Goal: Information Seeking & Learning: Learn about a topic

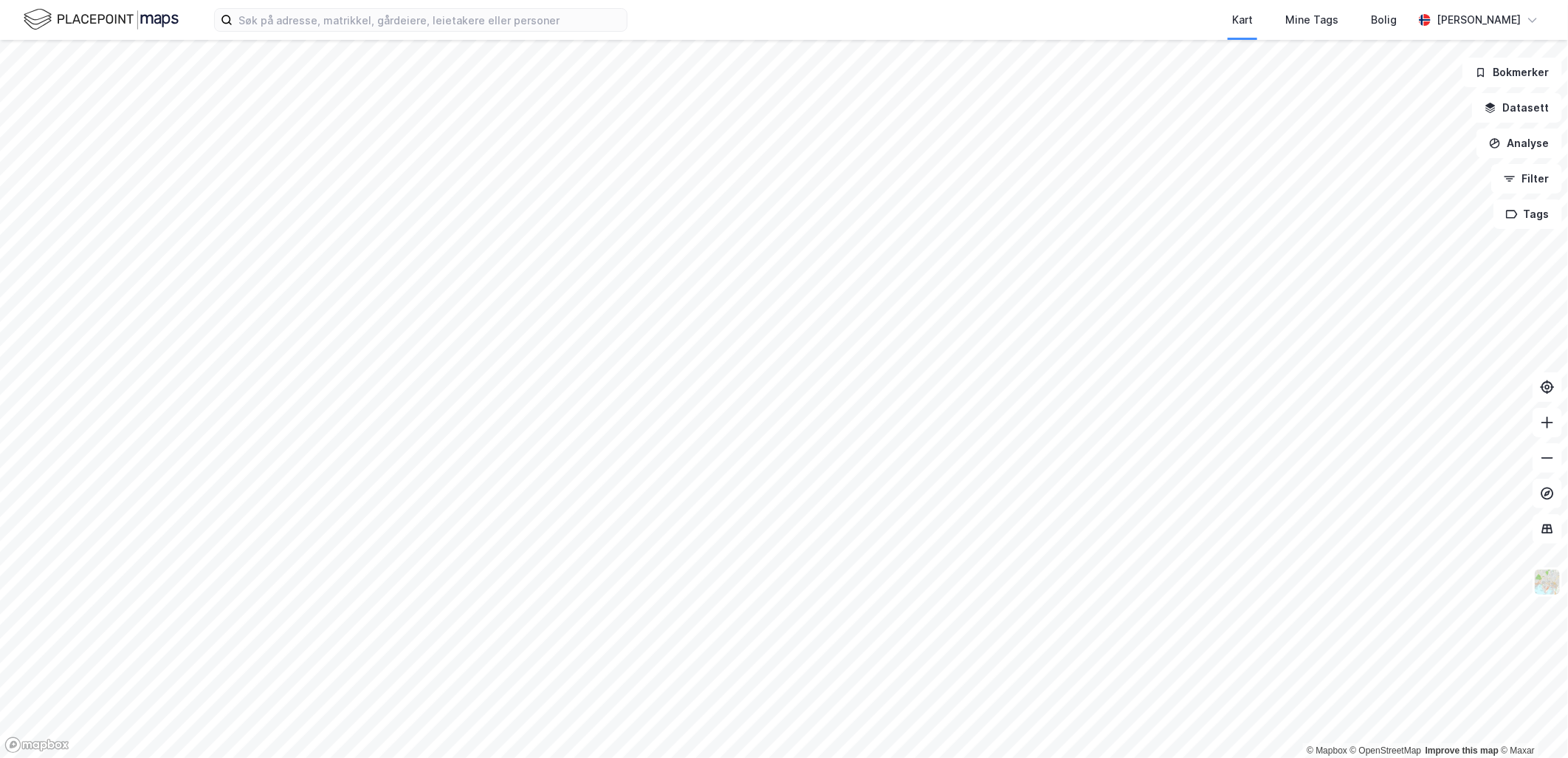
click at [360, 34] on div "Kart Mine Tags Bolig [PERSON_NAME]" at bounding box center [784, 20] width 1568 height 40
click at [363, 26] on input at bounding box center [430, 20] width 394 height 22
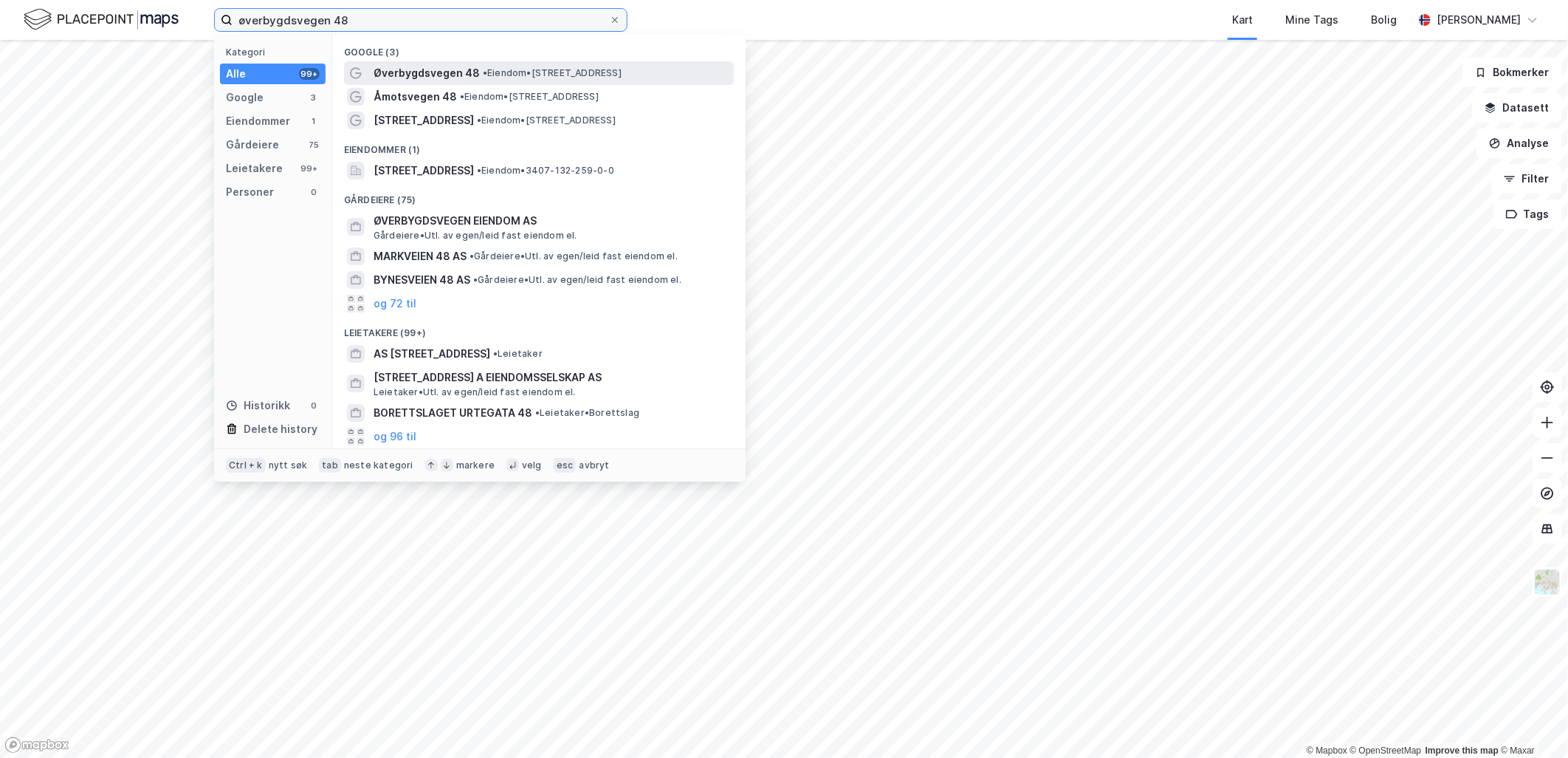
type input "øverbygdsvegen 48"
click at [541, 73] on span "• Eiendom • [STREET_ADDRESS]" at bounding box center [551, 73] width 139 height 12
